Goal: Contribute content: Add original content to the website for others to see

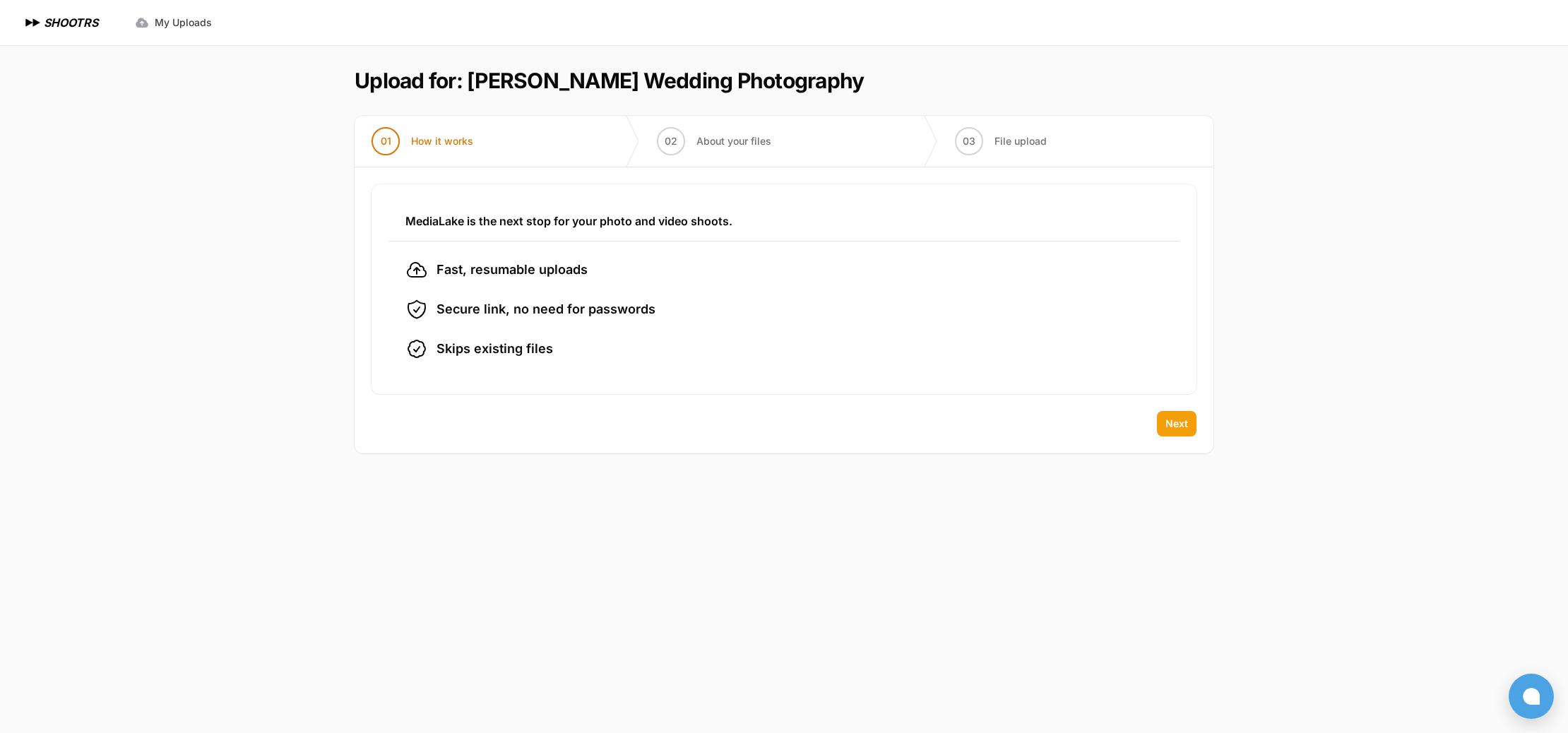
click at [1164, 424] on button "Next" at bounding box center [1177, 423] width 40 height 25
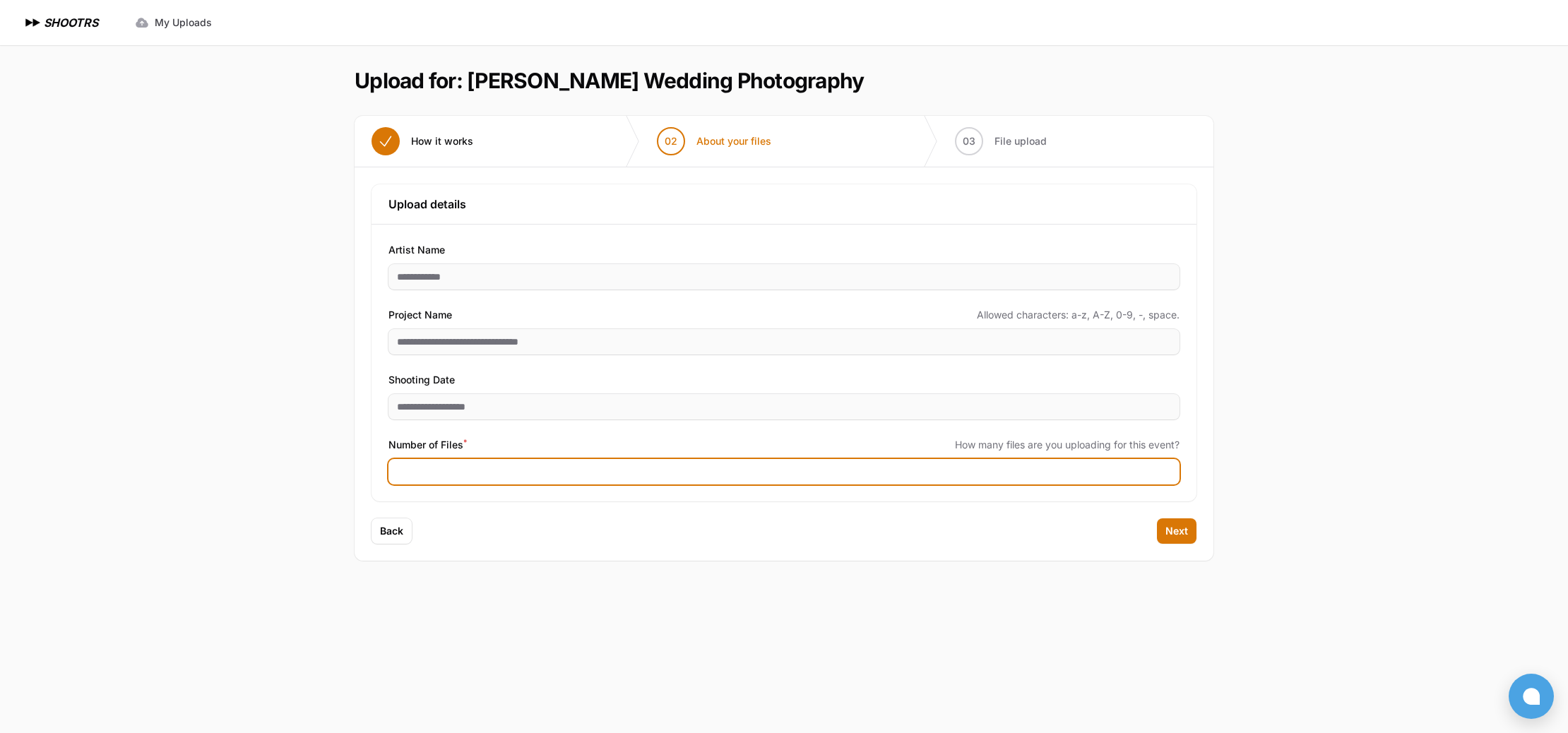
click at [419, 472] on input "Number of Files *" at bounding box center [784, 471] width 791 height 25
click at [457, 469] on input "Number of Files *" at bounding box center [784, 471] width 791 height 25
type input "****"
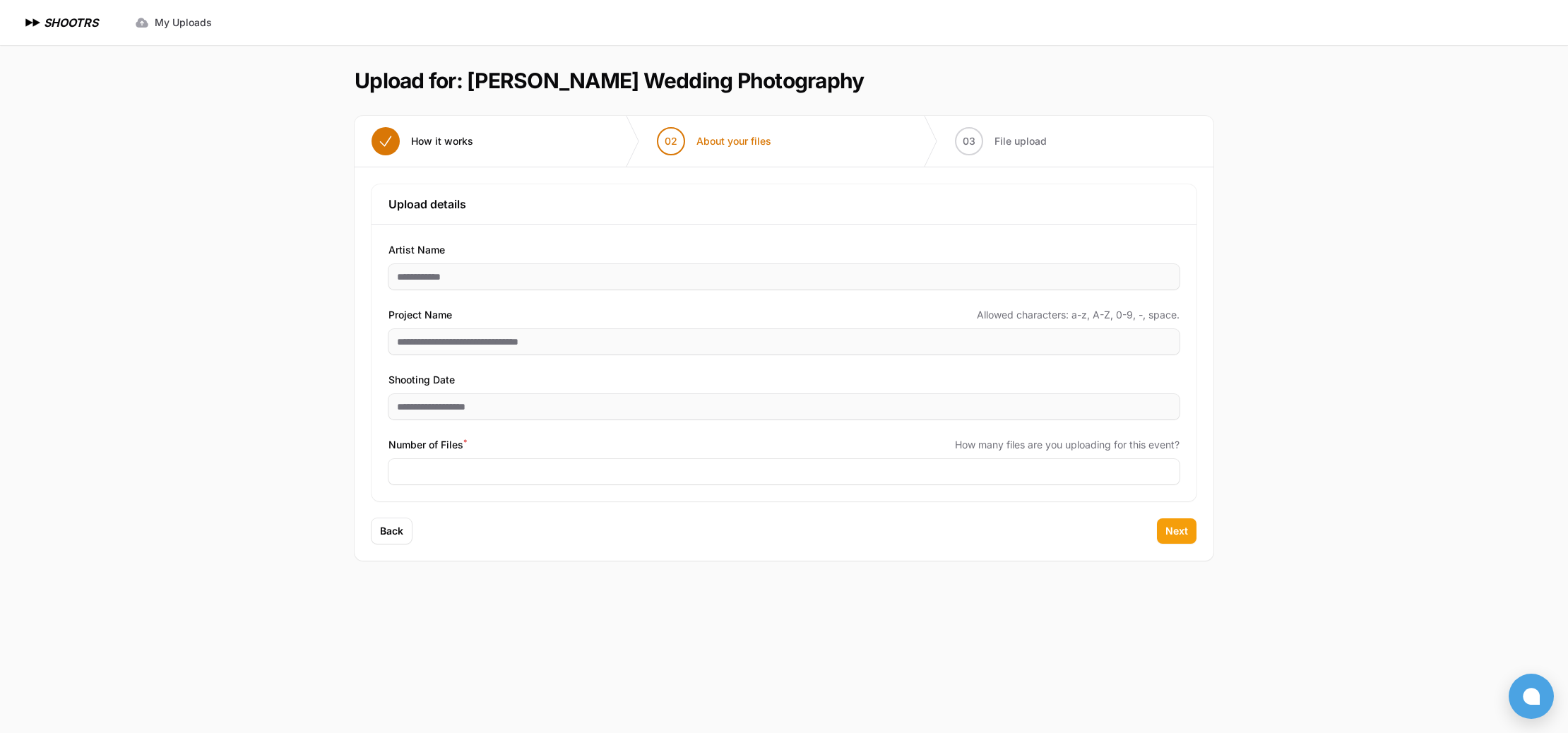
click at [1175, 528] on span "Next" at bounding box center [1177, 531] width 22 height 14
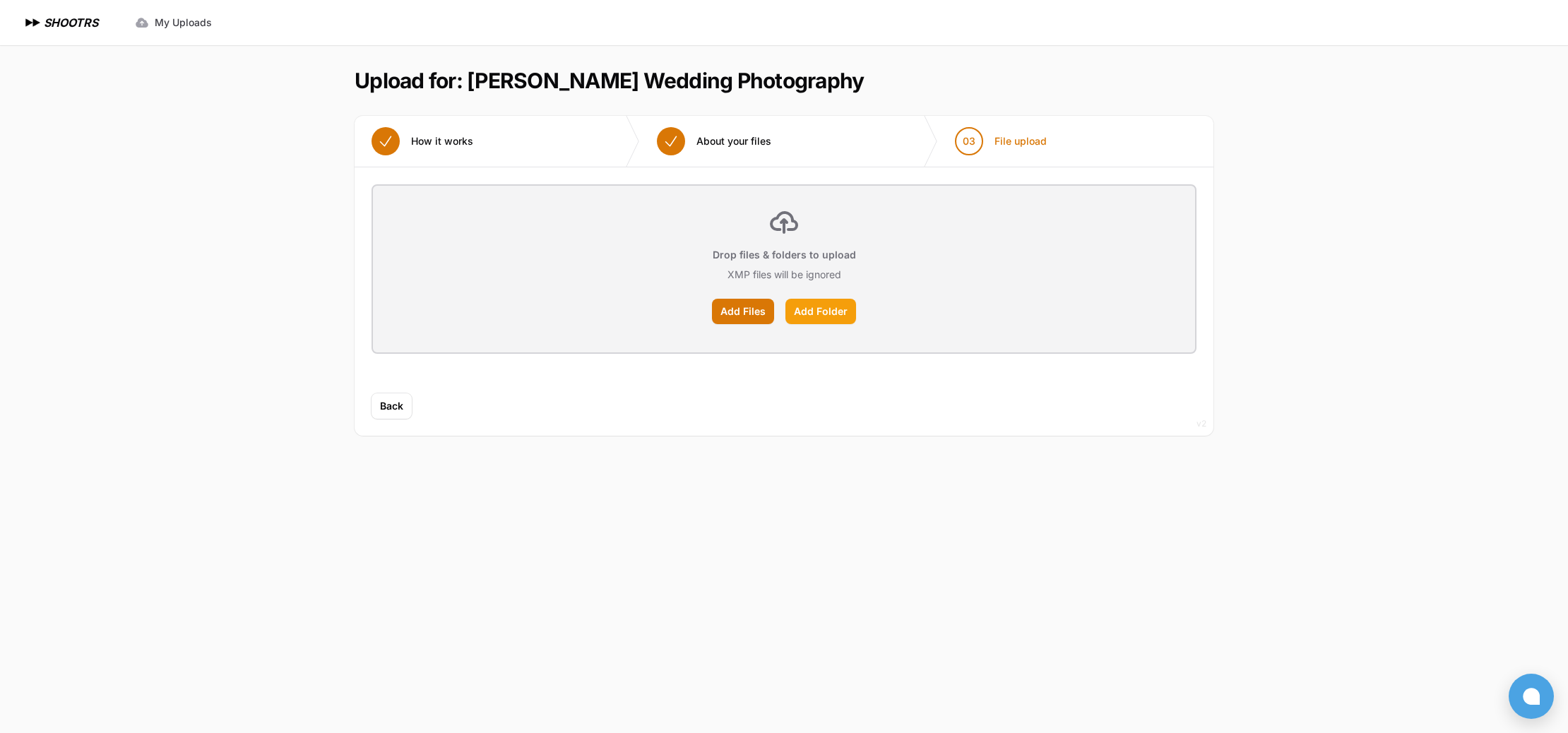
click at [830, 314] on label "Add Folder" at bounding box center [820, 311] width 70 height 25
click at [0, 0] on input "Add Folder" at bounding box center [0, 0] width 0 height 0
